Goal: Task Accomplishment & Management: Manage account settings

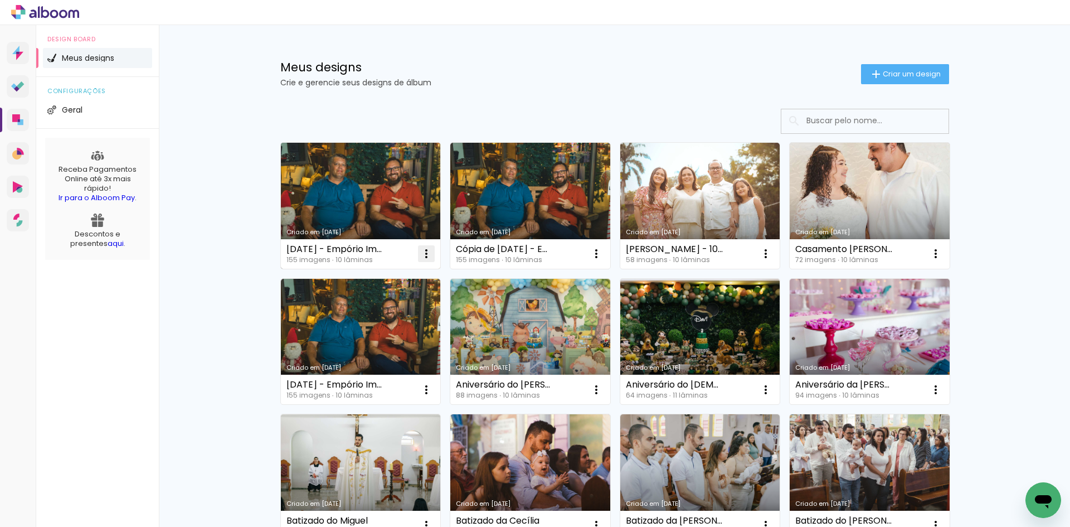
click at [422, 254] on iron-icon at bounding box center [426, 253] width 13 height 13
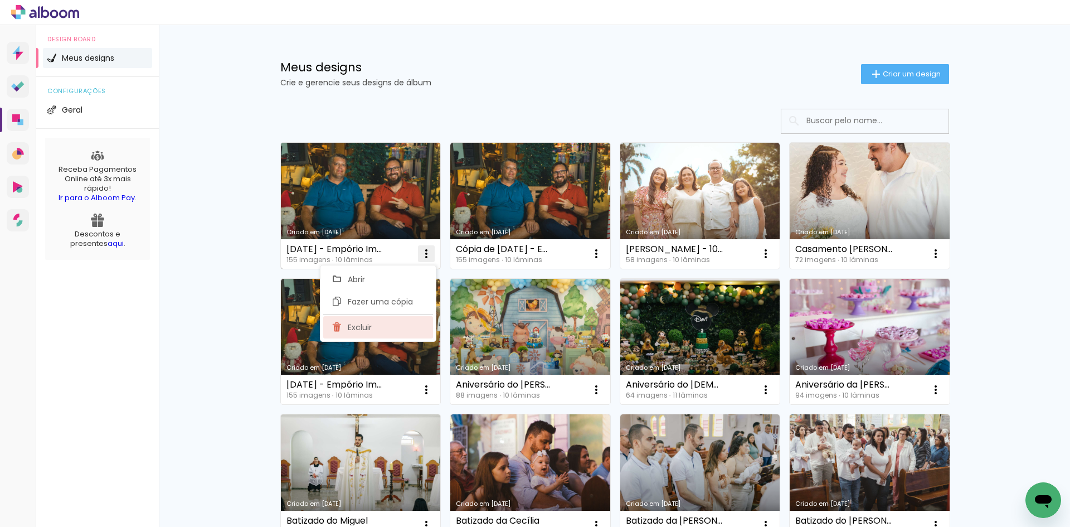
click at [371, 323] on span "Excluir" at bounding box center [360, 327] width 24 height 8
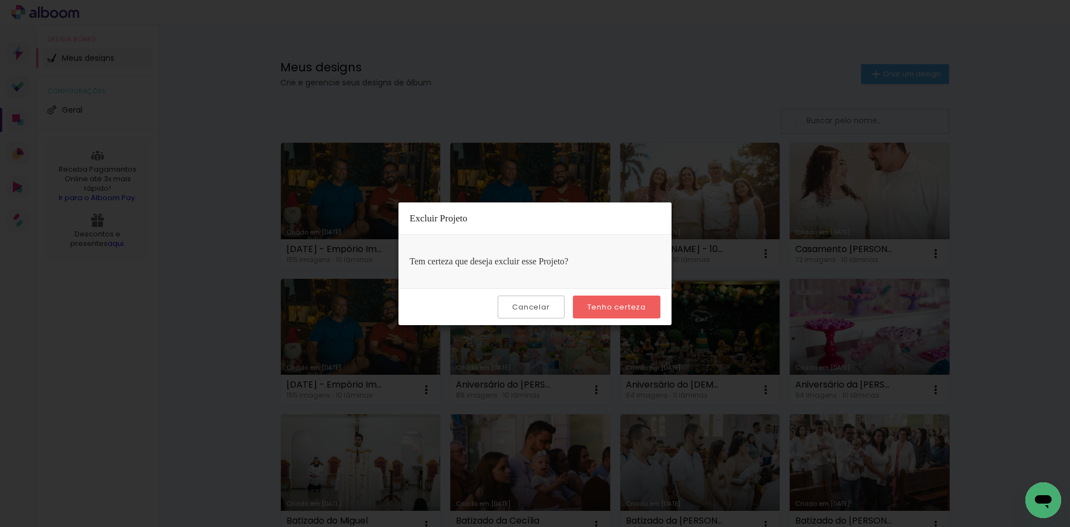
click at [617, 300] on paper-button "Tenho certeza" at bounding box center [616, 306] width 87 height 23
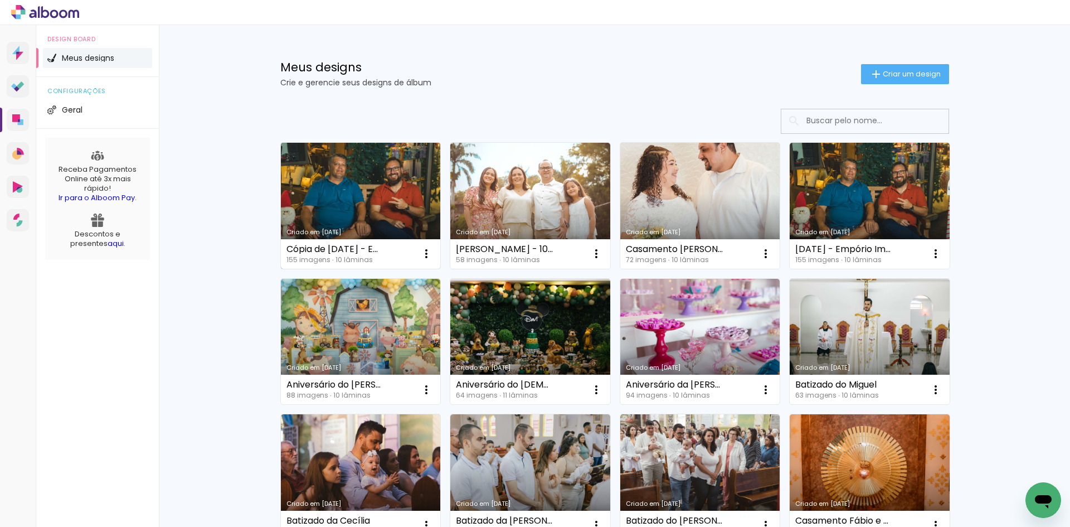
click at [366, 247] on div "Cópia de Natal - Empório Import's" at bounding box center [335, 249] width 98 height 9
click at [366, 247] on div "Cópia de [DATE] - Empório Import's" at bounding box center [335, 249] width 98 height 9
click at [350, 198] on link "Criado em [DATE]" at bounding box center [361, 206] width 160 height 126
